Goal: Task Accomplishment & Management: Manage account settings

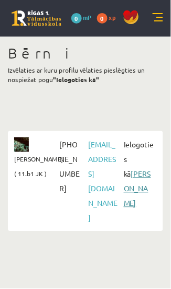
click at [137, 184] on link "[PERSON_NAME]" at bounding box center [137, 189] width 27 height 39
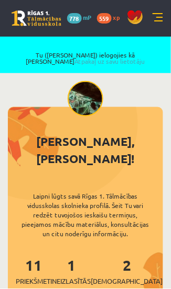
click at [161, 17] on link at bounding box center [157, 18] width 10 height 10
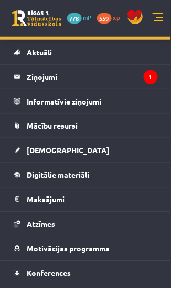
scroll to position [71, 0]
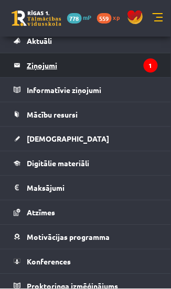
click at [102, 62] on legend "Ziņojumi 1" at bounding box center [92, 65] width 131 height 24
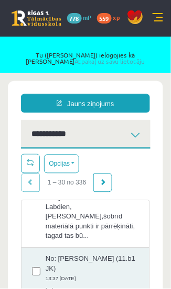
scroll to position [99, 0]
click at [161, 16] on link at bounding box center [157, 18] width 10 height 10
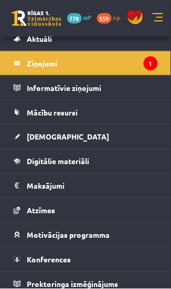
scroll to position [32, 0]
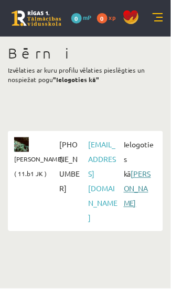
click at [139, 185] on link "[PERSON_NAME]" at bounding box center [137, 189] width 27 height 39
click at [139, 176] on link "[PERSON_NAME]" at bounding box center [137, 189] width 27 height 39
click at [137, 176] on link "[PERSON_NAME]" at bounding box center [137, 189] width 27 height 39
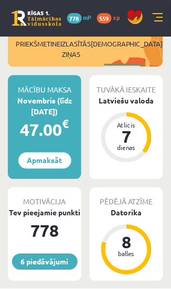
scroll to position [229, 0]
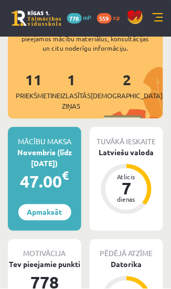
scroll to position [184, 0]
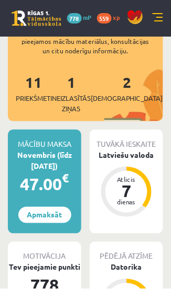
click at [47, 172] on div "47.00 €" at bounding box center [44, 184] width 73 height 25
click at [54, 207] on link "Apmaksāt" at bounding box center [44, 215] width 53 height 16
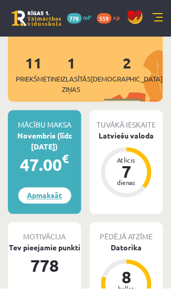
scroll to position [207, 0]
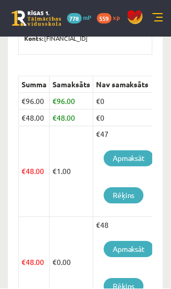
scroll to position [0, 128]
